Goal: Task Accomplishment & Management: Use online tool/utility

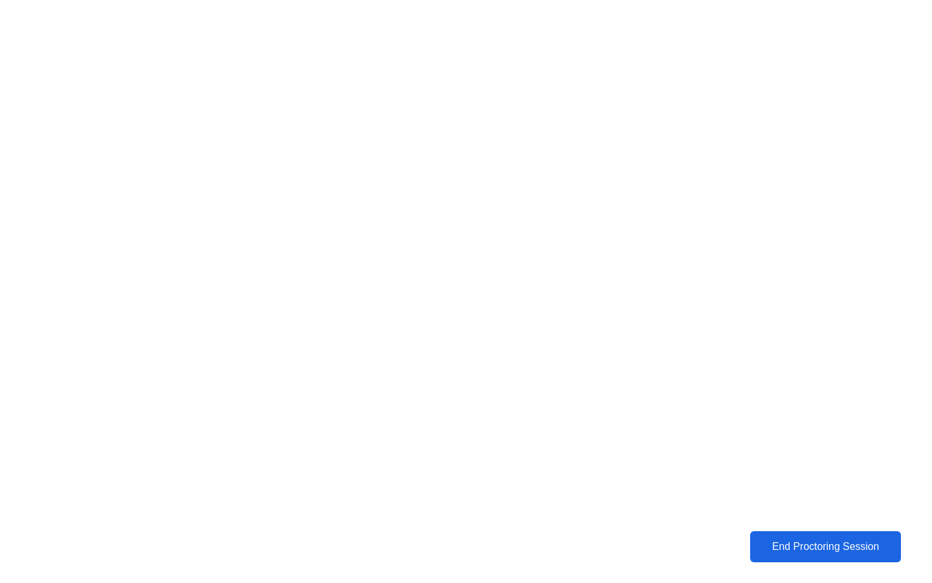
click at [786, 541] on div "End Proctoring Session" at bounding box center [825, 547] width 143 height 12
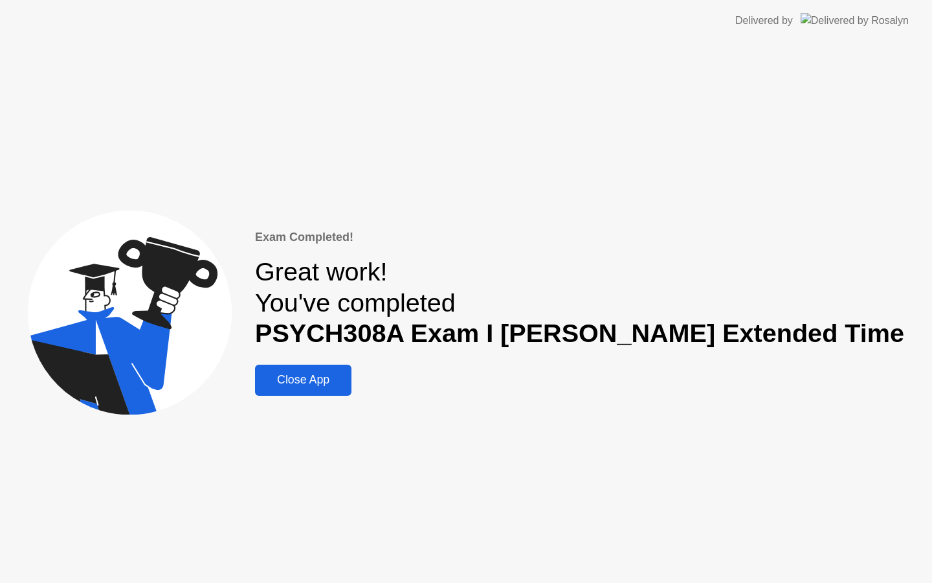
click at [348, 385] on div "Close App" at bounding box center [303, 380] width 89 height 14
